Goal: Navigation & Orientation: Find specific page/section

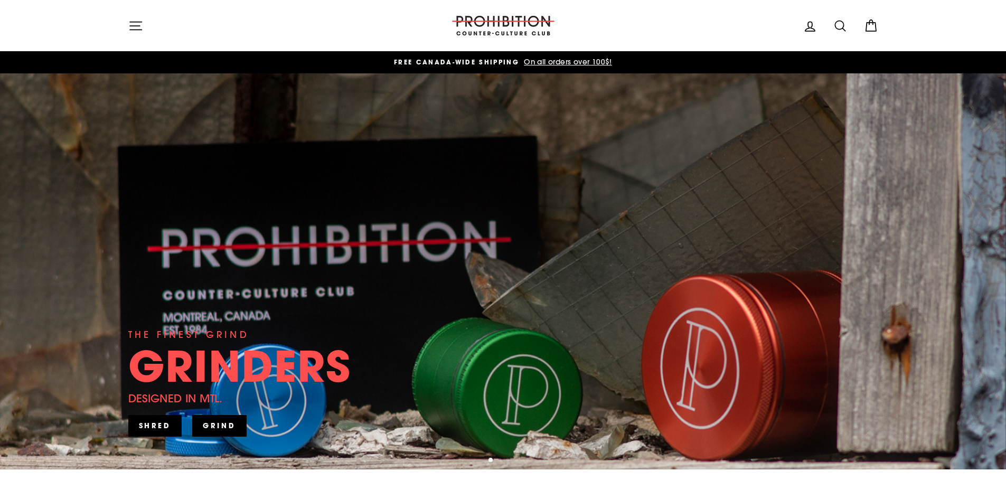
click at [136, 32] on icon "button" at bounding box center [135, 25] width 15 height 15
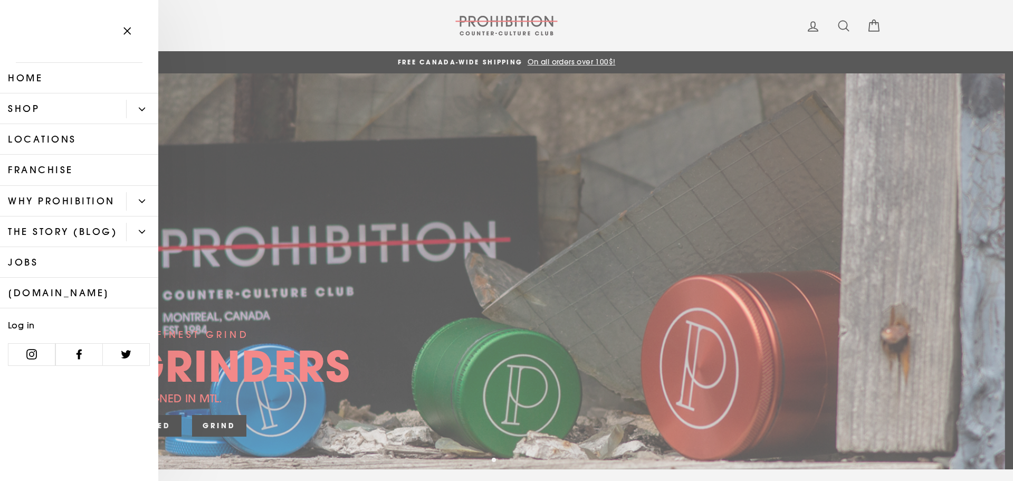
click at [49, 109] on link "Shop" at bounding box center [63, 108] width 126 height 31
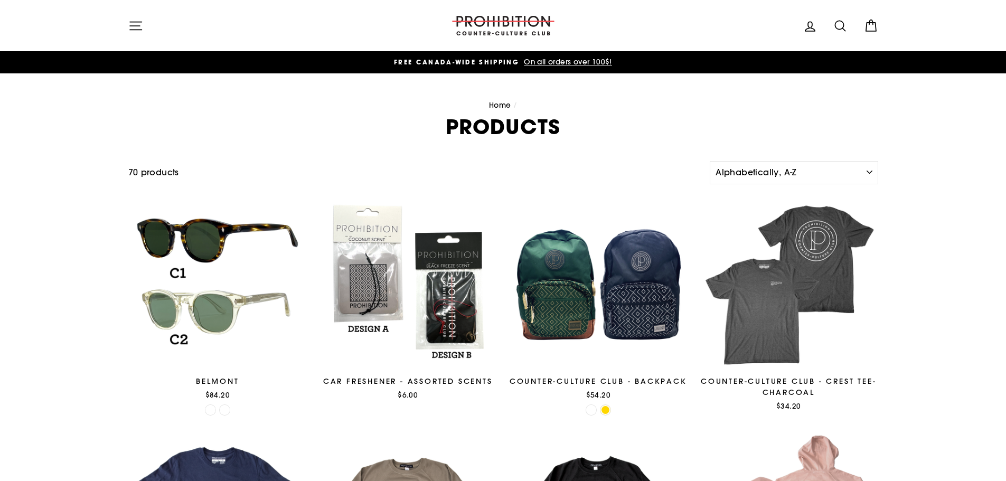
click at [130, 27] on icon "button" at bounding box center [135, 25] width 15 height 15
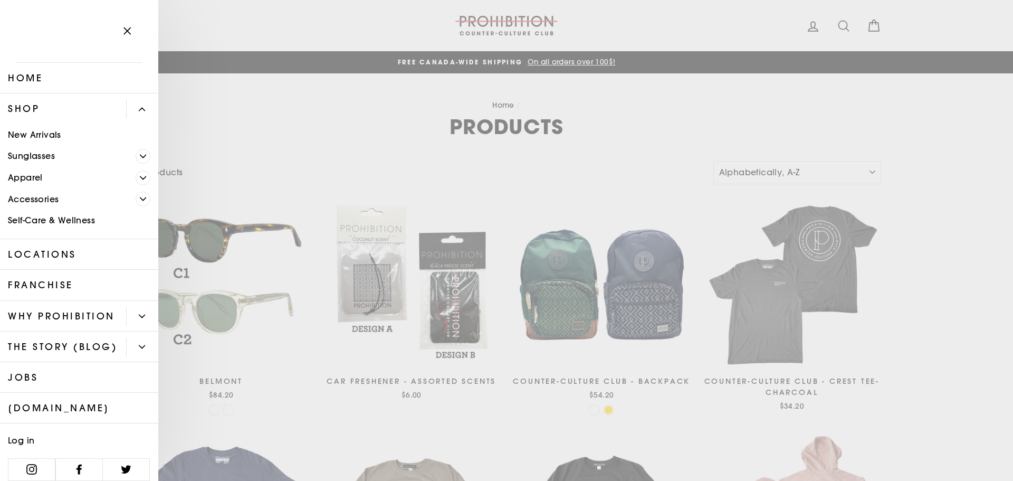
click at [41, 107] on link "Shop" at bounding box center [63, 108] width 126 height 31
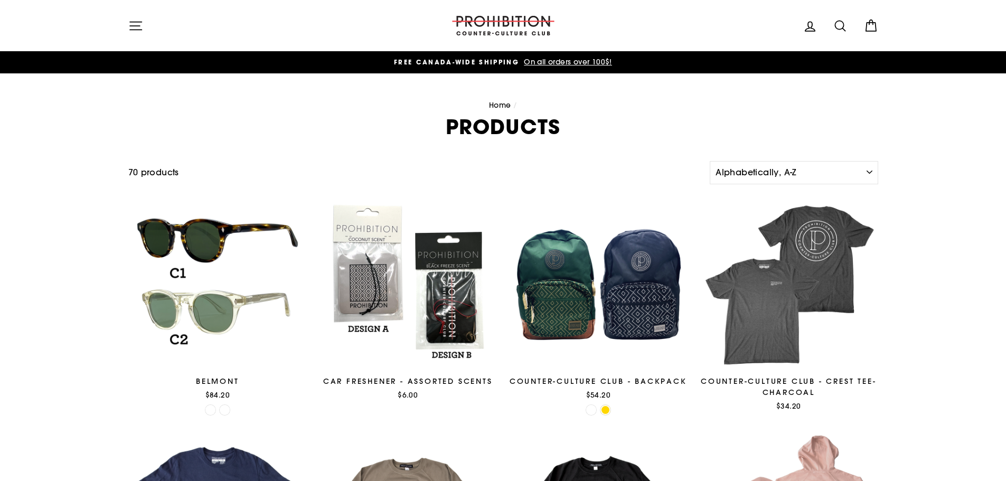
click at [464, 10] on header "Site navigation Log in Search Cart Search" at bounding box center [503, 25] width 1006 height 51
click at [466, 20] on img at bounding box center [503, 26] width 106 height 20
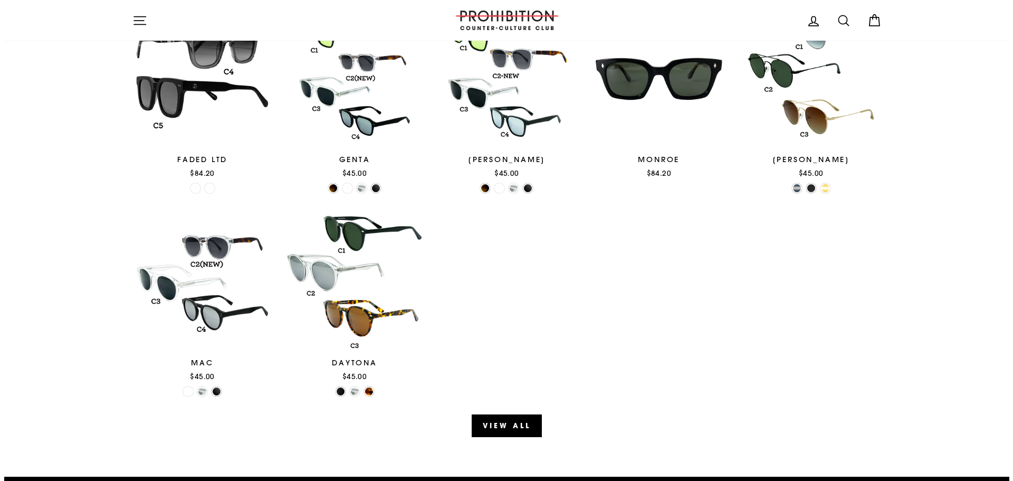
scroll to position [1108, 0]
